Goal: Check status: Check status

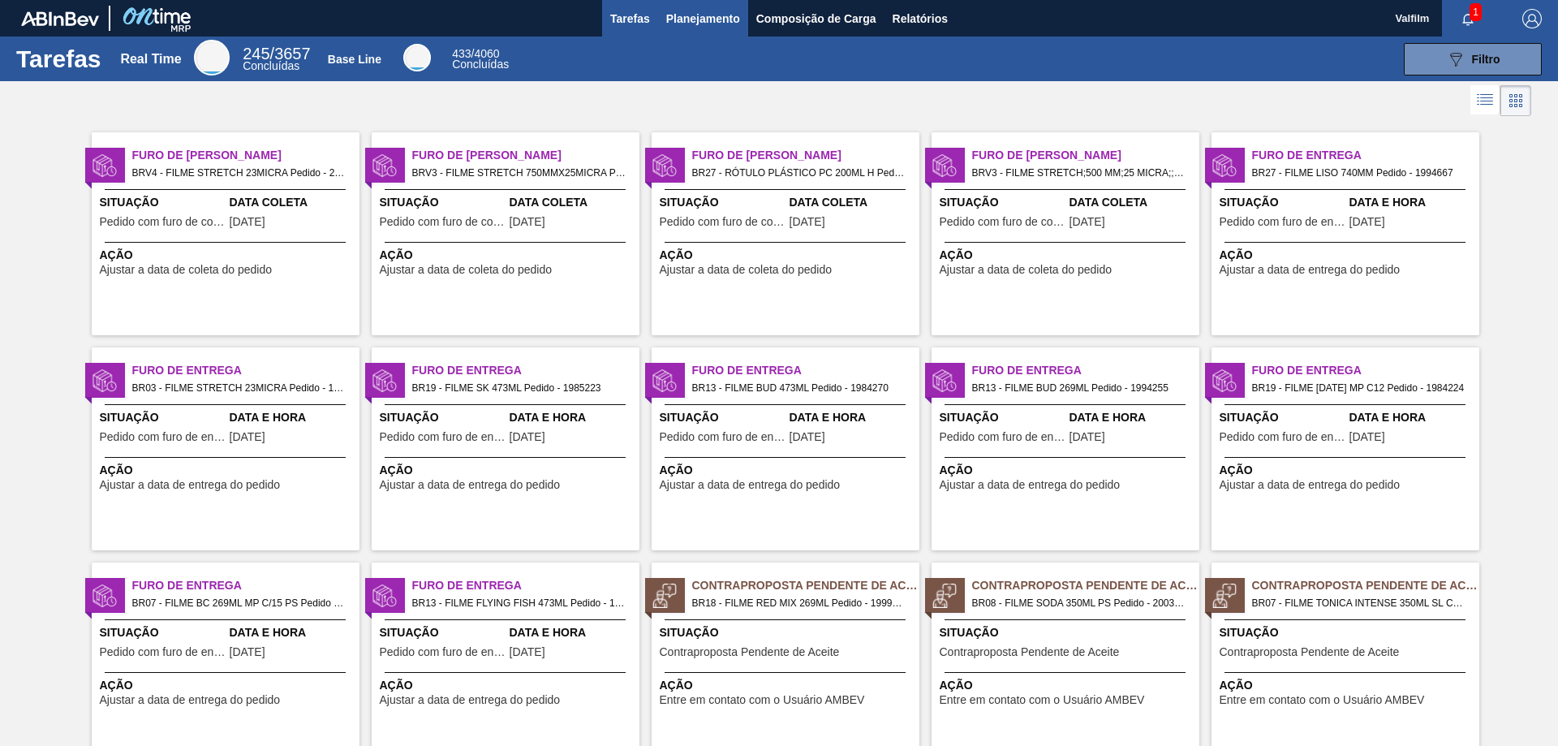
click at [704, 15] on span "Planejamento" at bounding box center [703, 18] width 74 height 19
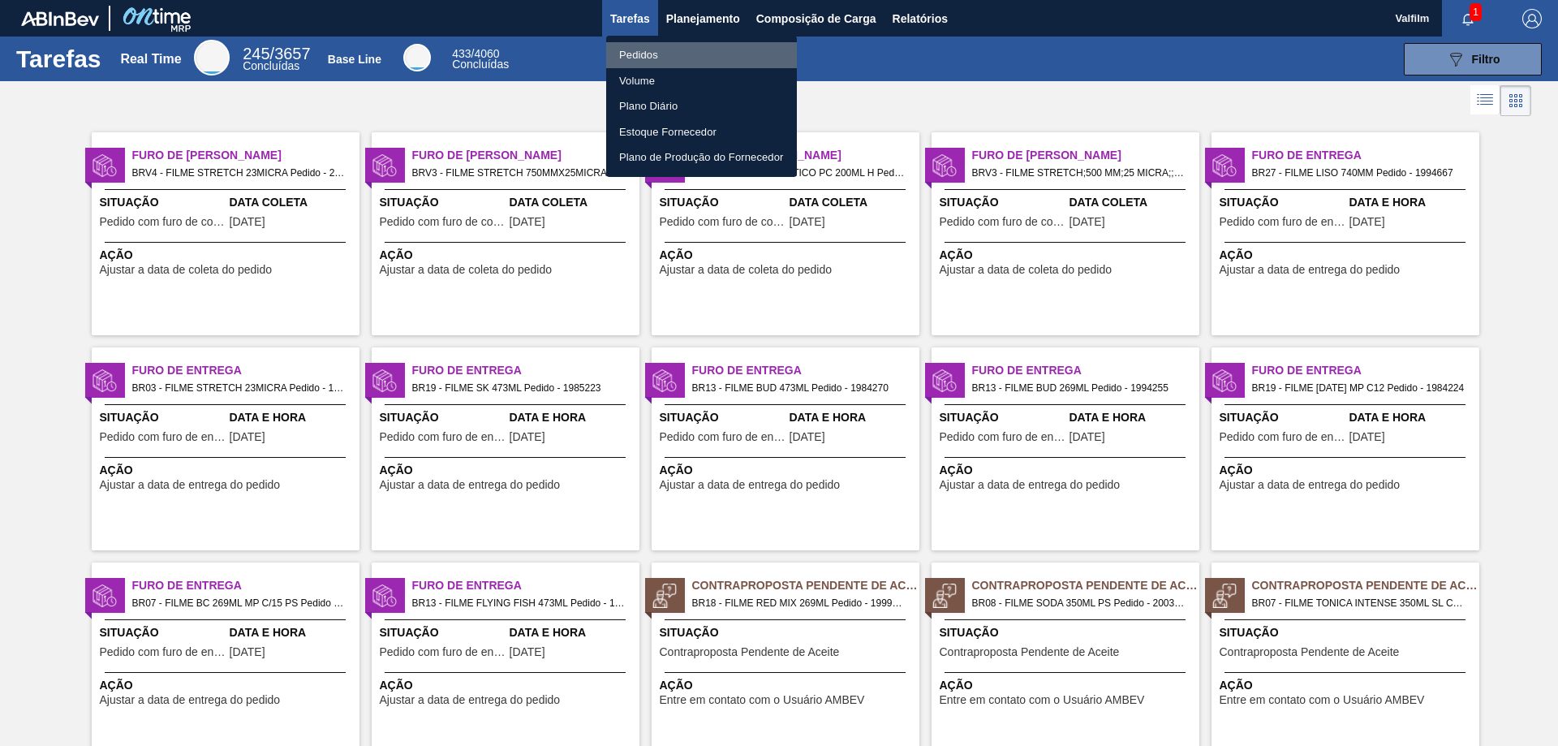
click at [649, 50] on li "Pedidos" at bounding box center [701, 55] width 191 height 26
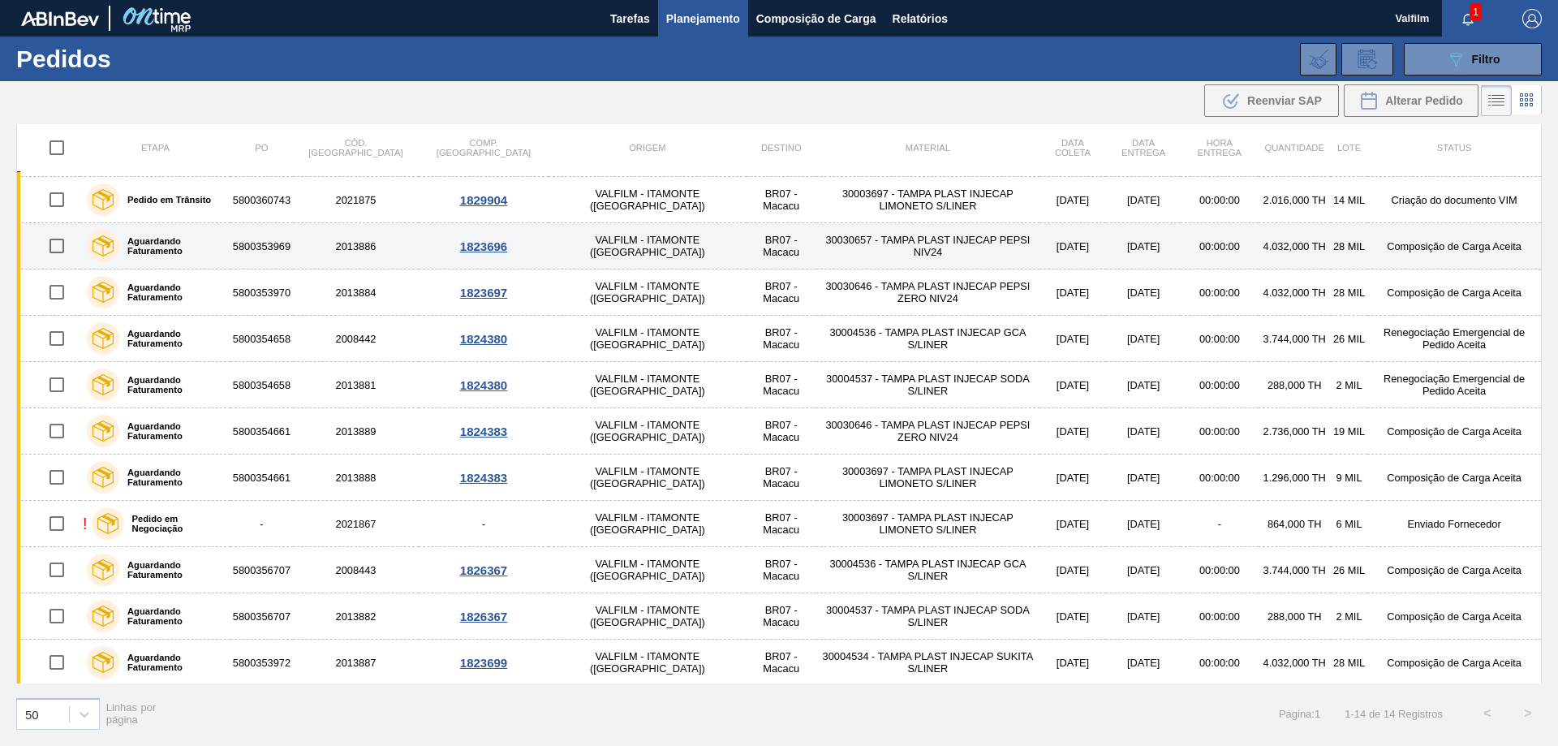
scroll to position [137, 0]
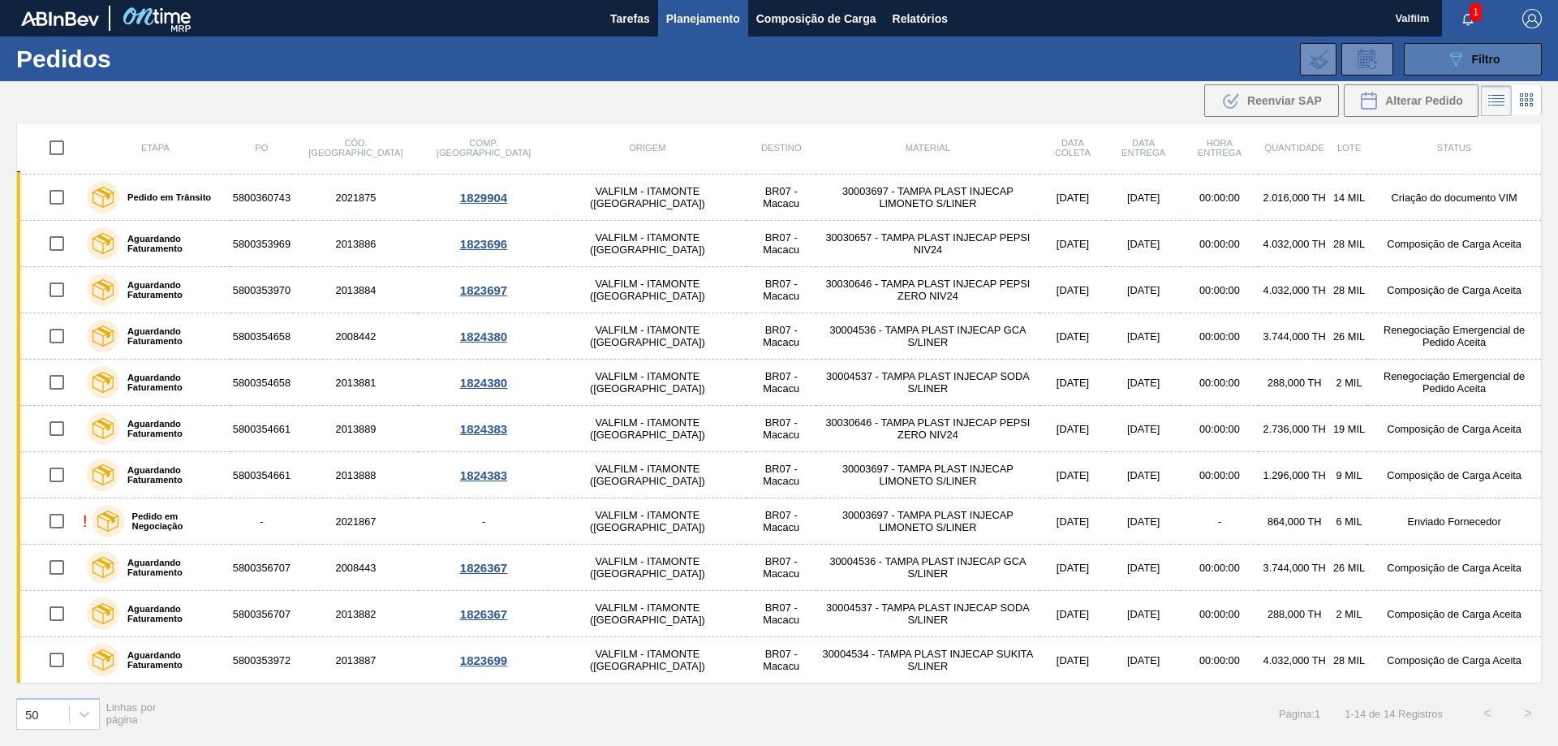
click at [1475, 56] on span "Filtro" at bounding box center [1486, 59] width 28 height 13
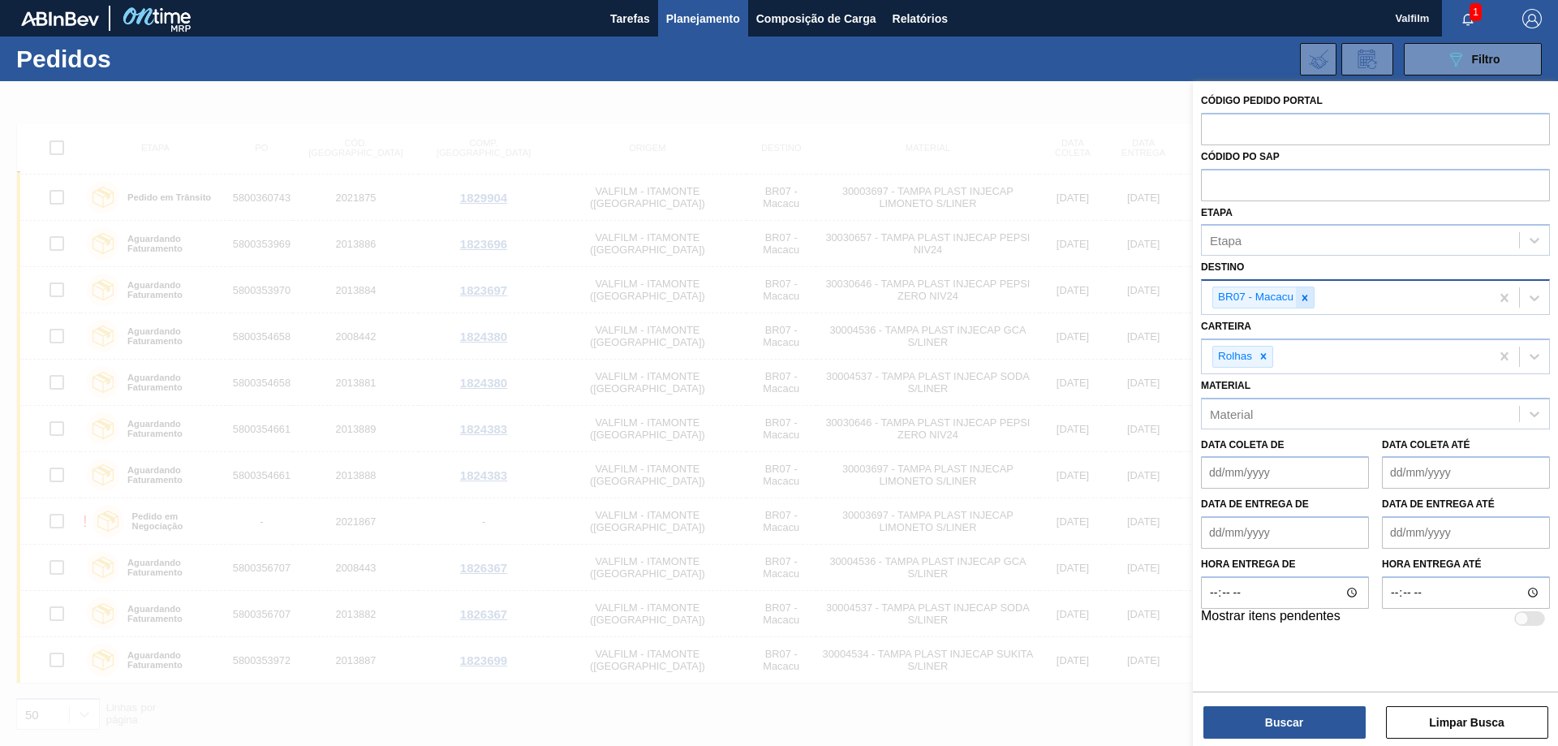
click at [1309, 296] on icon at bounding box center [1304, 297] width 11 height 11
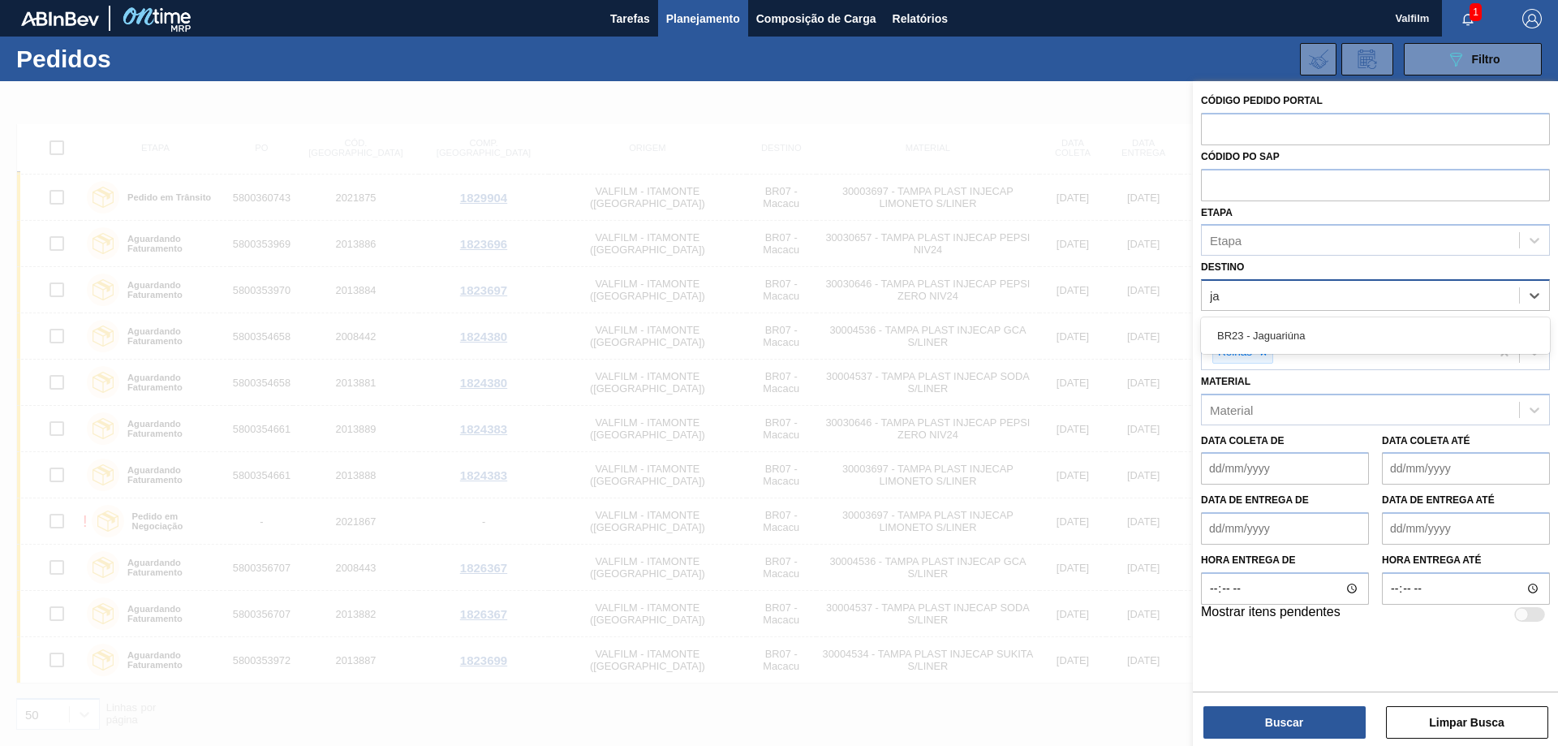
type input "jag"
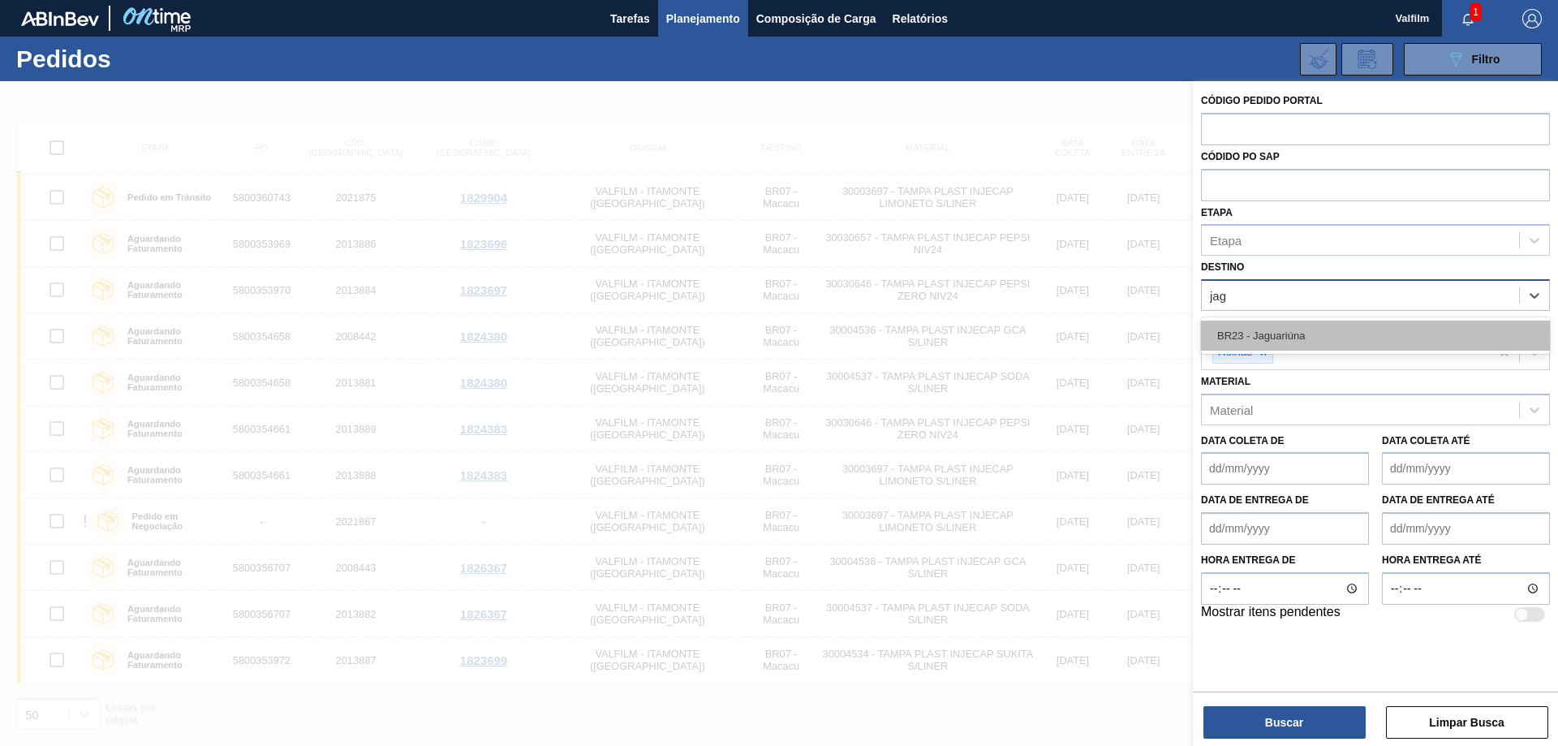
click at [1324, 324] on div "BR23 - Jaguariúna" at bounding box center [1375, 336] width 349 height 30
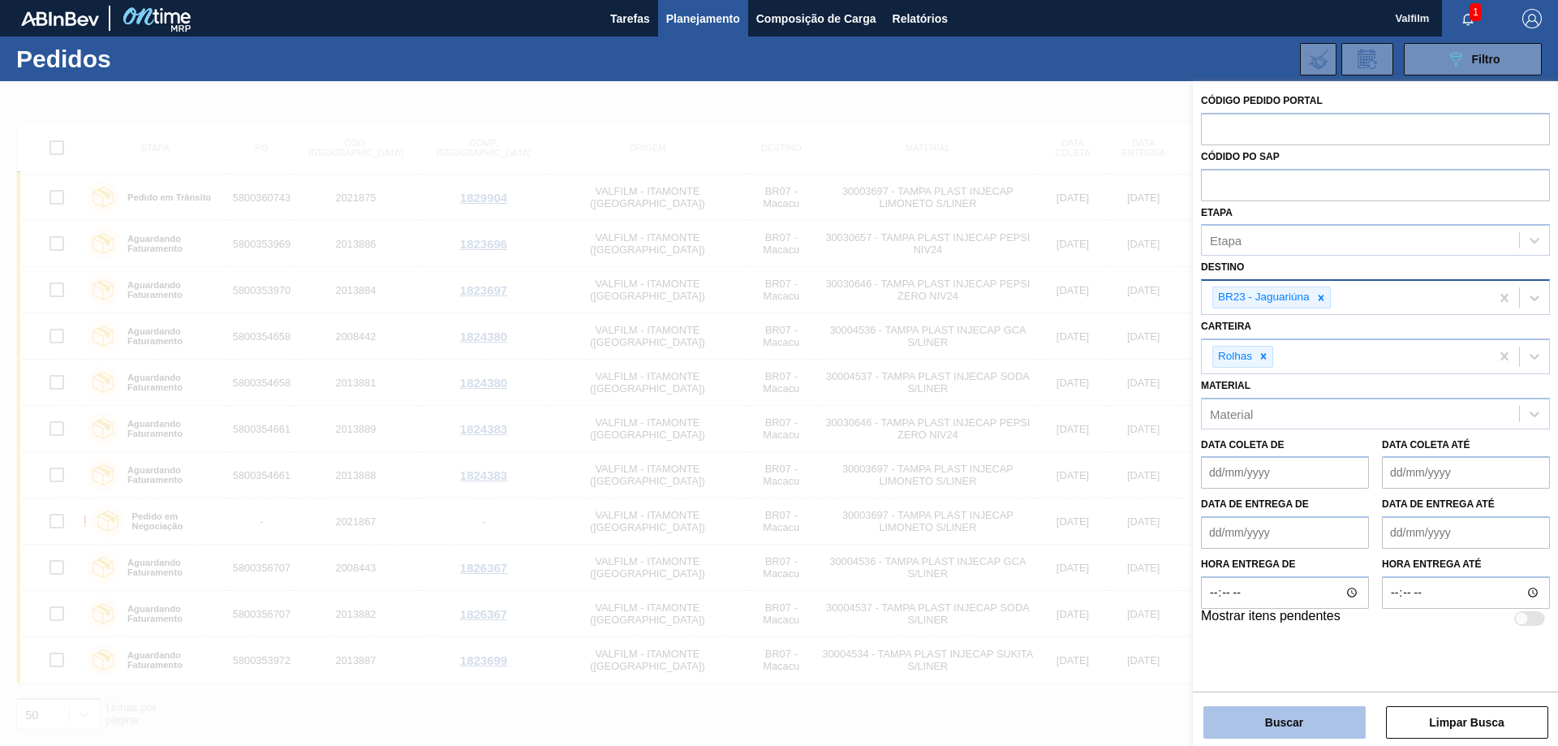
click at [1296, 728] on button "Buscar" at bounding box center [1284, 722] width 162 height 32
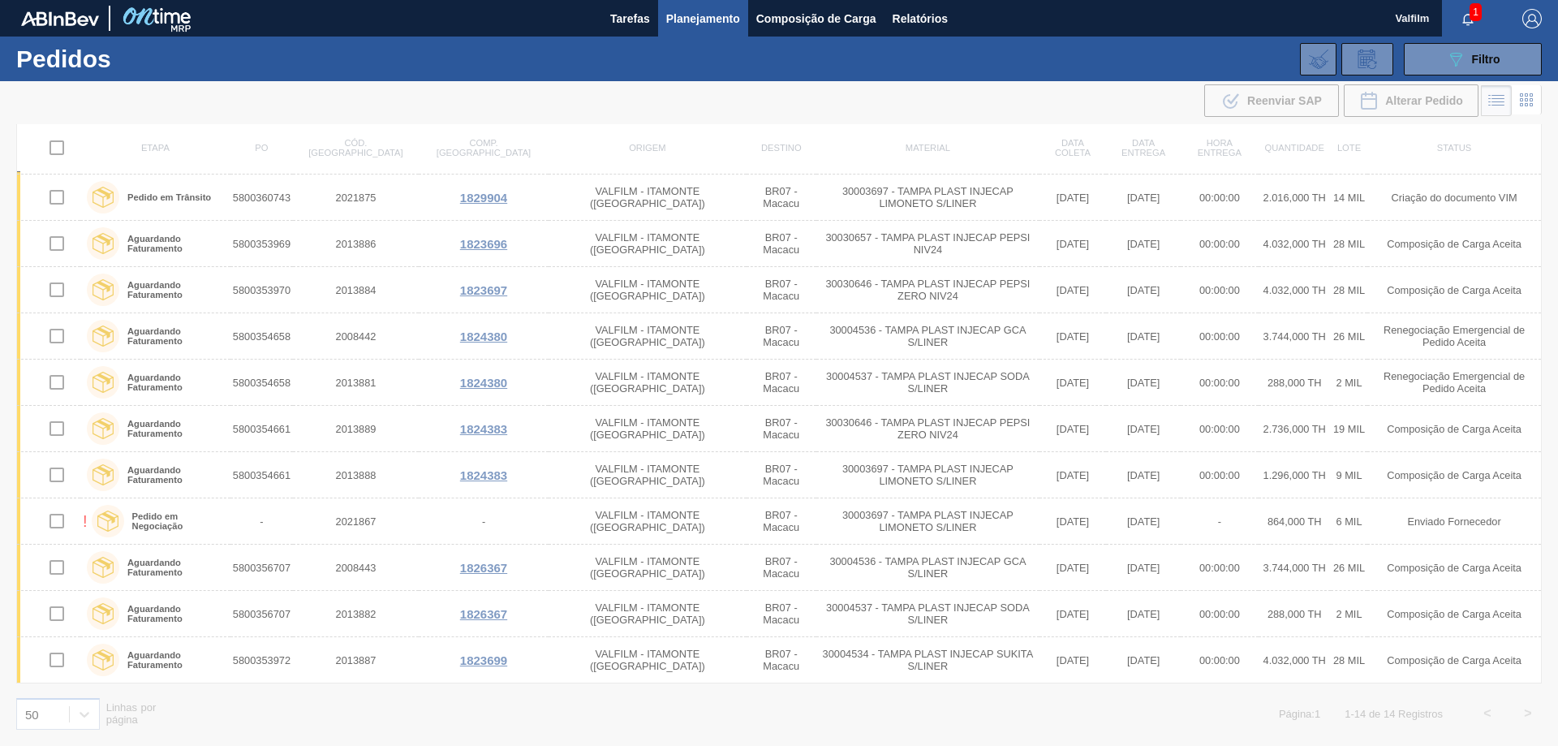
scroll to position [0, 0]
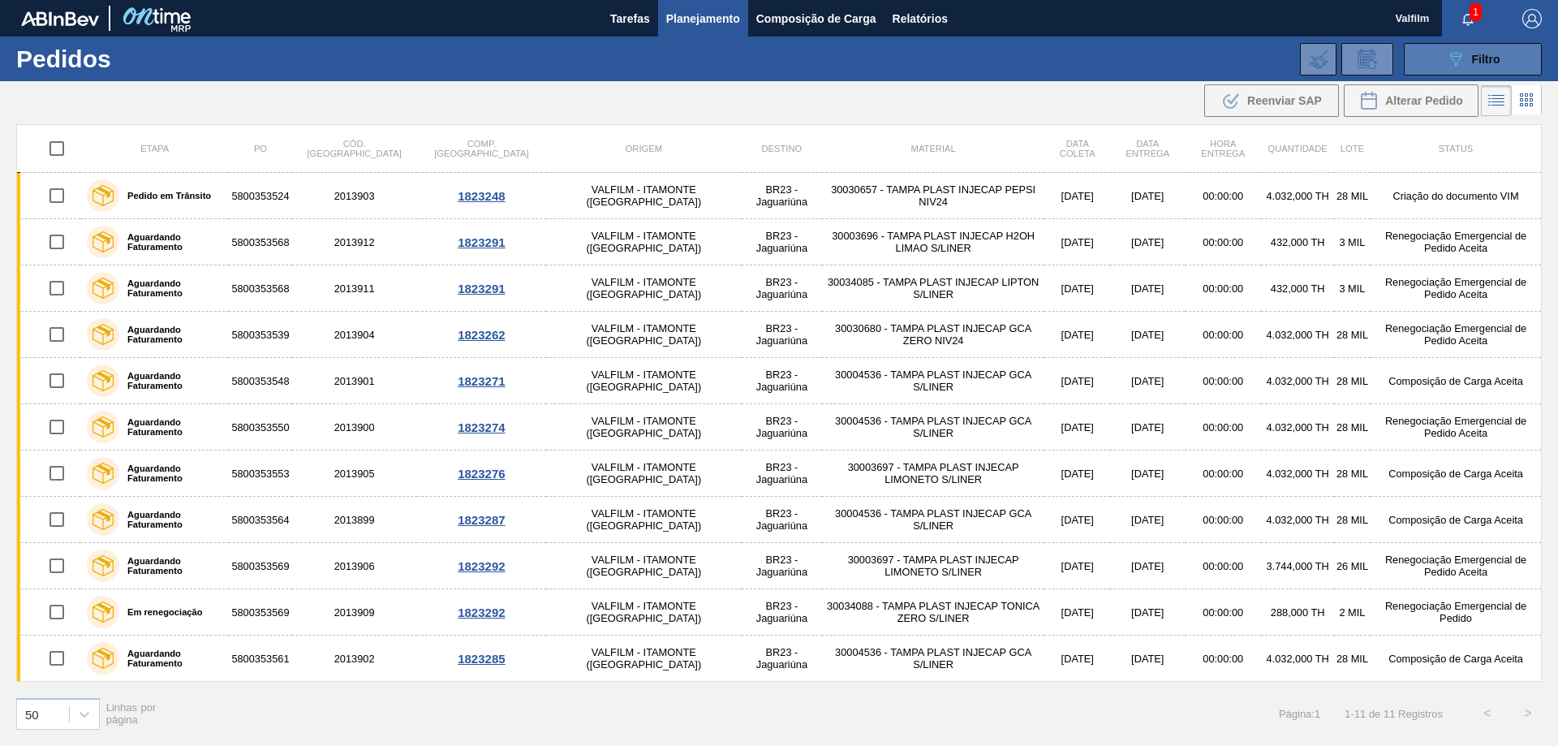
click at [1478, 62] on span "Filtro" at bounding box center [1486, 59] width 28 height 13
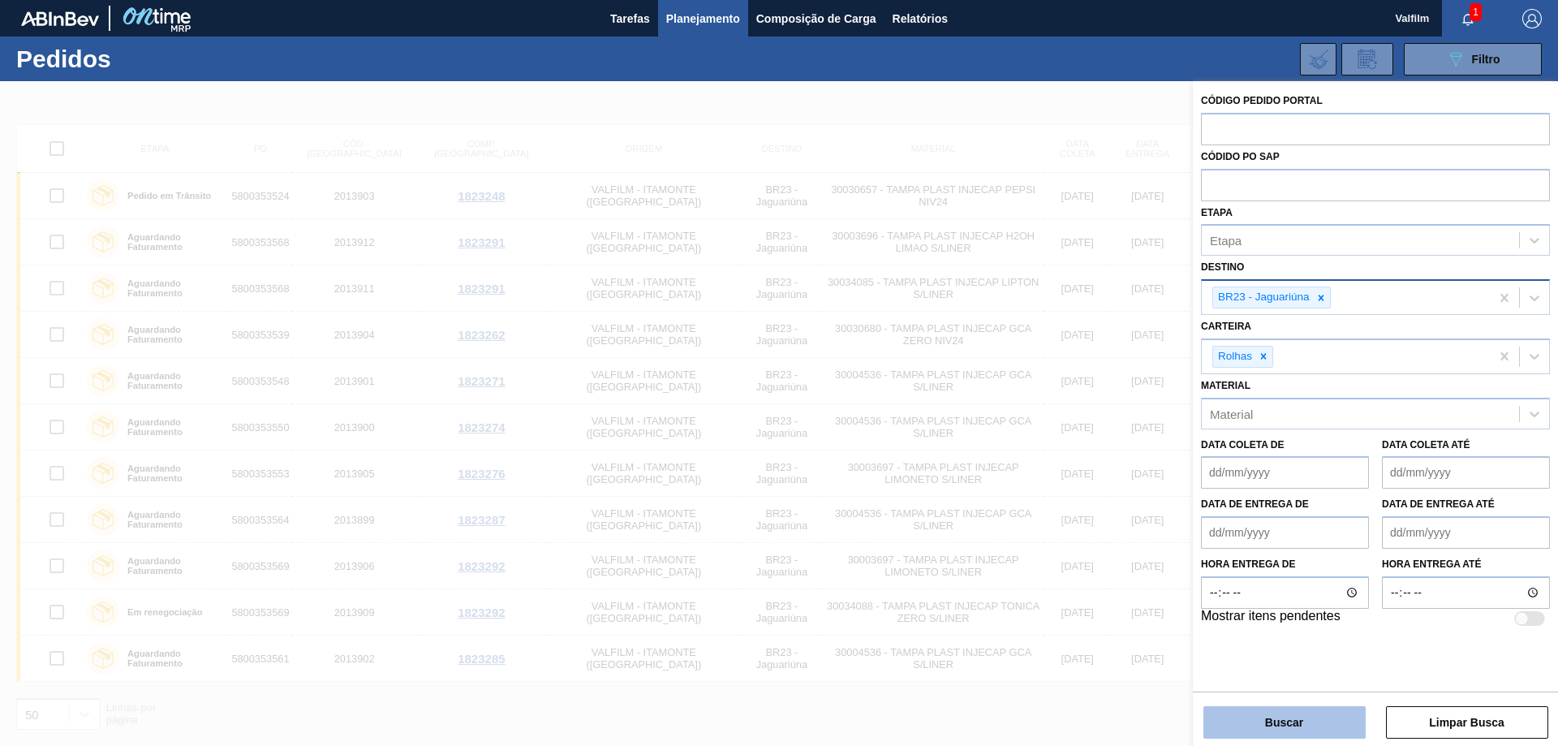
click at [1315, 713] on button "Buscar" at bounding box center [1284, 722] width 162 height 32
